Goal: Task Accomplishment & Management: Complete application form

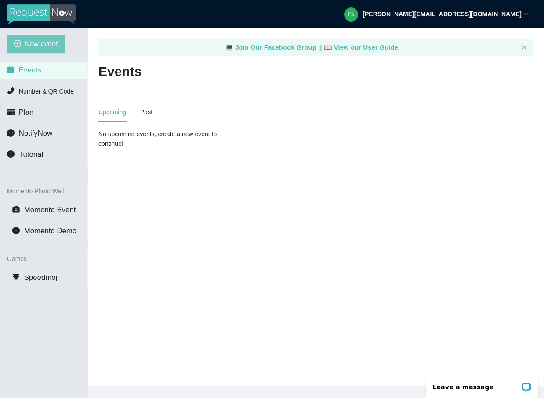
click at [49, 46] on span "New event" at bounding box center [41, 43] width 33 height 11
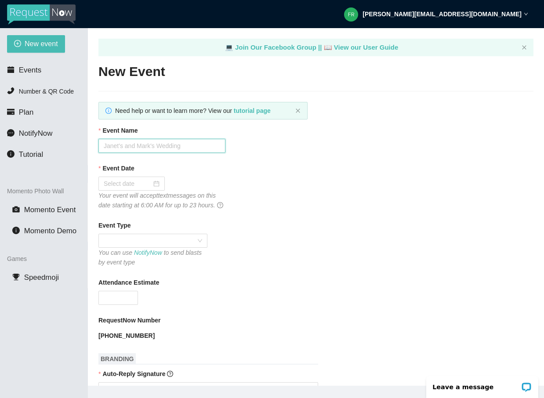
click at [123, 145] on input "Event Name" at bounding box center [161, 146] width 127 height 14
type input "Liz & [PERSON_NAME]"
click at [167, 166] on div "Event Date" at bounding box center [315, 169] width 435 height 13
click at [159, 174] on div "Event Date" at bounding box center [315, 169] width 435 height 13
click at [152, 185] on div at bounding box center [132, 184] width 56 height 10
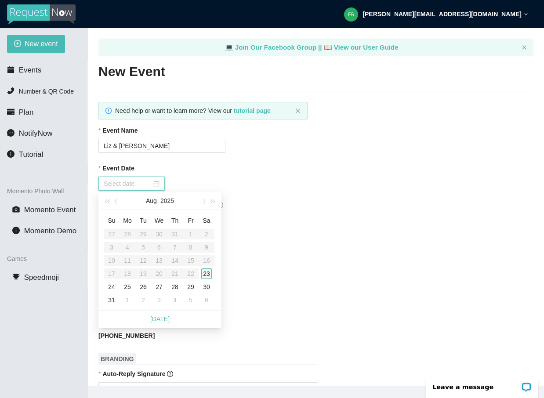
type input "[DATE]"
click at [208, 273] on div "23" at bounding box center [206, 273] width 11 height 11
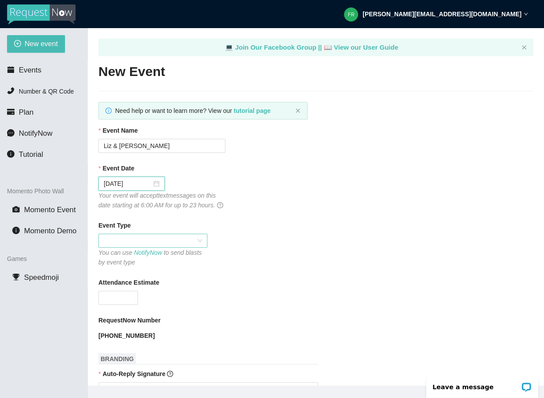
click at [139, 248] on div at bounding box center [152, 241] width 109 height 14
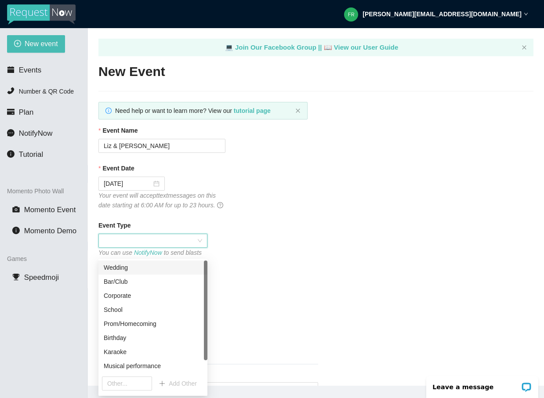
click at [132, 265] on div "Wedding" at bounding box center [153, 268] width 98 height 10
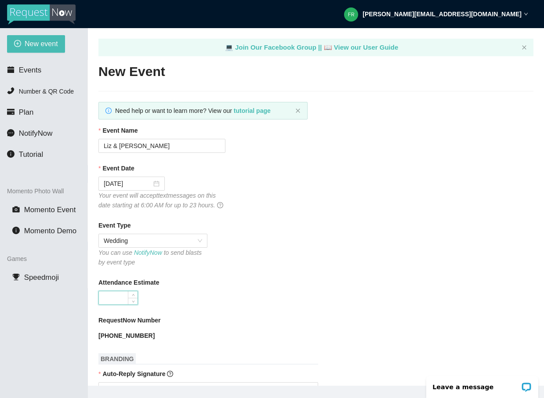
click at [120, 304] on input "Attendance Estimate" at bounding box center [118, 297] width 39 height 13
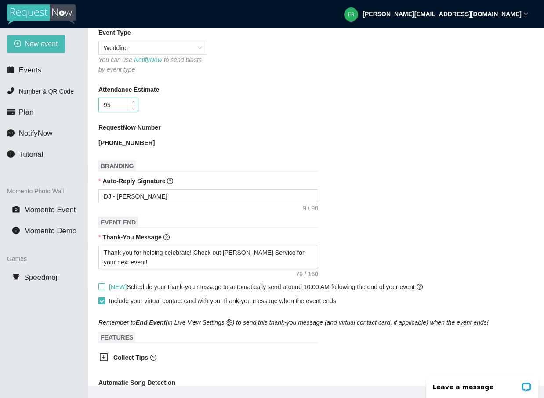
scroll to position [200, 0]
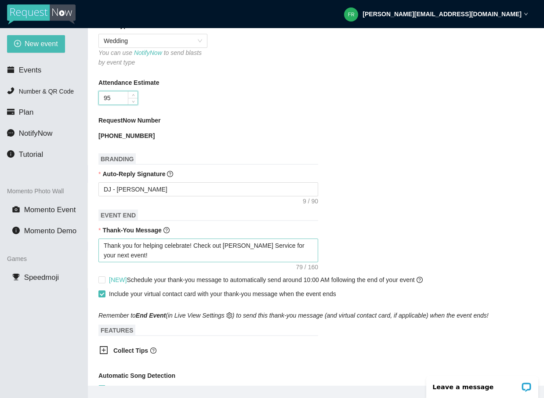
type input "95"
click at [192, 255] on textarea "Thank you for helping celebrate! Check out [PERSON_NAME] Service for your next …" at bounding box center [208, 251] width 220 height 24
type textarea "Thank you for helping celebrate ! Check out [PERSON_NAME] Service for your next…"
type textarea "Thank you for helping celebrate D! Check out [PERSON_NAME] Service for your nex…"
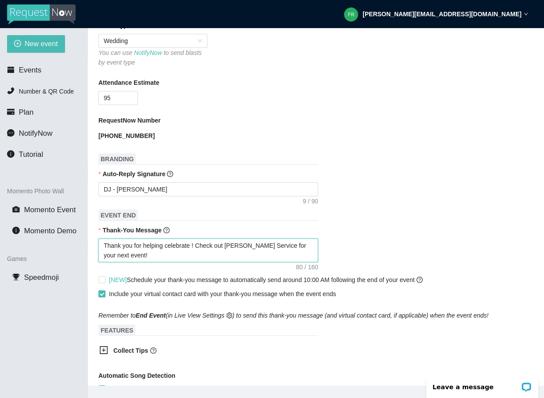
type textarea "Thank you for helping celebrate D! Check out [PERSON_NAME] Service for your nex…"
type textarea "Thank you for helping celebrate Dr! Check out [PERSON_NAME] Service for your ne…"
type textarea "Thank you for helping celebrate Dre! Check out [PERSON_NAME] Service for your n…"
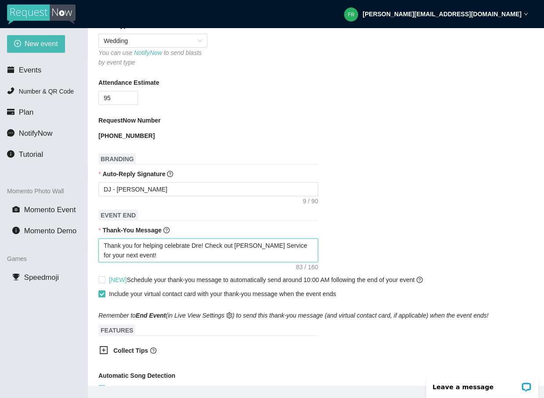
type textarea "Thank you for helping celebrate [PERSON_NAME]! Check out [PERSON_NAME] Service …"
type textarea "Thank you for helping celebrate [PERSON_NAME] ! Check out [PERSON_NAME] Service…"
type textarea "Thank you for helping celebrate [PERSON_NAME] a! Check out [PERSON_NAME] Servic…"
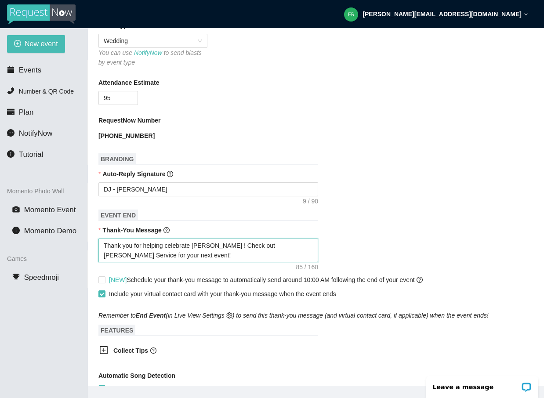
type textarea "Thank you for helping celebrate [PERSON_NAME] a! Check out [PERSON_NAME] Servic…"
type textarea "Thank you for helping celebrate [PERSON_NAME] an! Check out [PERSON_NAME] Servi…"
type textarea "Thank you for helping celebrate [PERSON_NAME] and! Check out [PERSON_NAME] Serv…"
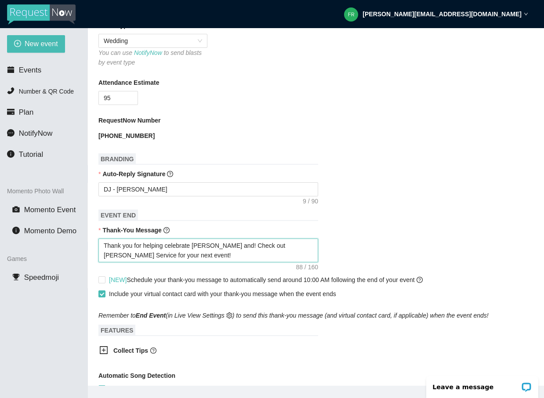
type textarea "Thank you for helping celebrate [PERSON_NAME] and ! Check out [PERSON_NAME] Ser…"
type textarea "Thank you for helping celebrate [PERSON_NAME] and L! Check out [PERSON_NAME] Se…"
type textarea "Thank you for helping celebrate [PERSON_NAME] and [PERSON_NAME]! Check out [PER…"
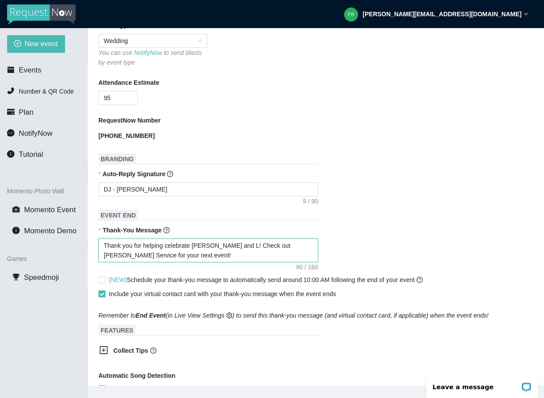
type textarea "Thank you for helping celebrate [PERSON_NAME] and [PERSON_NAME]! Check out [PER…"
click at [98, 288] on main "💻 Join Our Facebook Group || 📖 View our User Guide New Event Need help or want …" at bounding box center [316, 207] width 456 height 358
click at [103, 283] on input "[NEW] Schedule your thank-you message to automatically send around 10:00 AM fol…" at bounding box center [101, 279] width 6 height 6
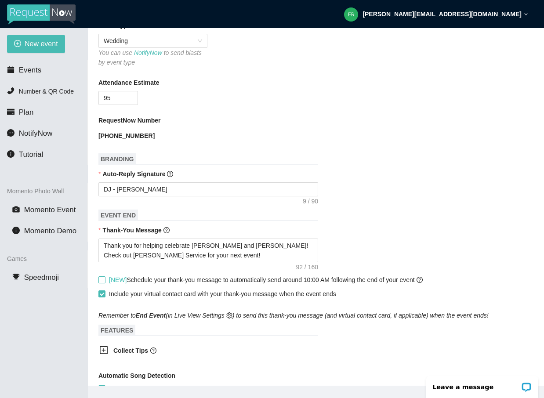
checkbox input "true"
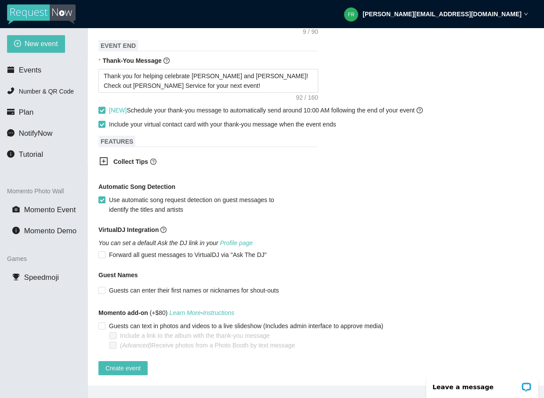
scroll to position [386, 0]
click at [124, 364] on span "Create event" at bounding box center [122, 368] width 35 height 10
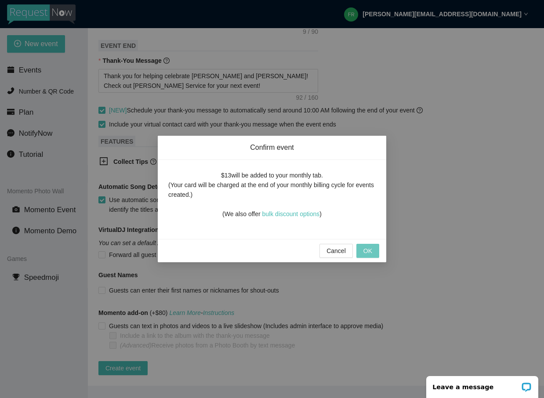
click at [363, 248] on span "OK" at bounding box center [367, 251] width 9 height 10
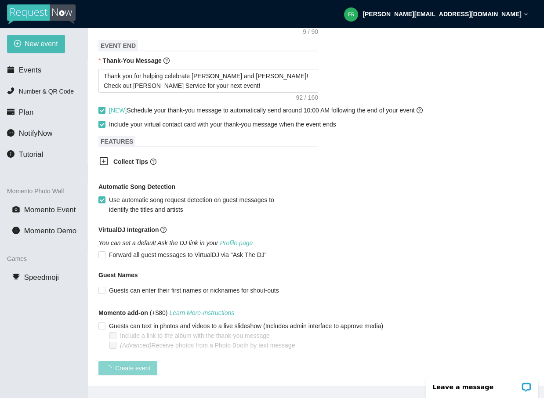
scroll to position [93, 0]
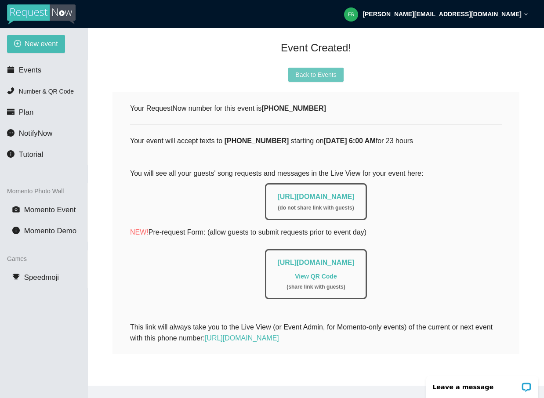
click at [318, 72] on span "Back to Events" at bounding box center [315, 75] width 41 height 10
